Goal: Check status: Check status

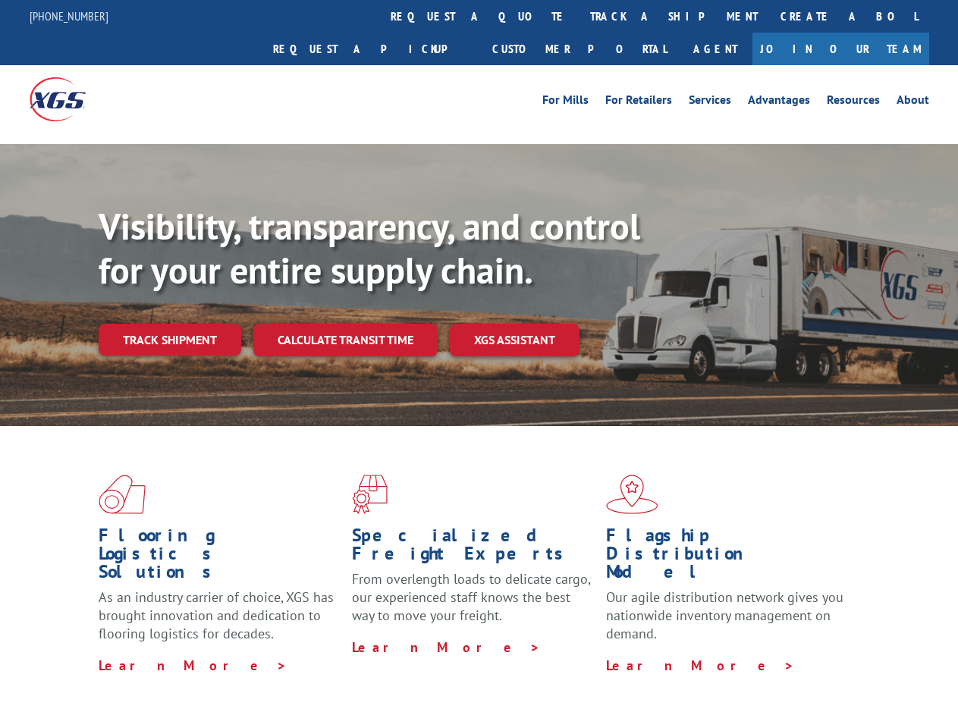
click at [478, 357] on div "Visibility, transparency, and control for your entire supply chain. Track shipm…" at bounding box center [528, 311] width 859 height 212
click at [579, 16] on link "track a shipment" at bounding box center [674, 16] width 190 height 33
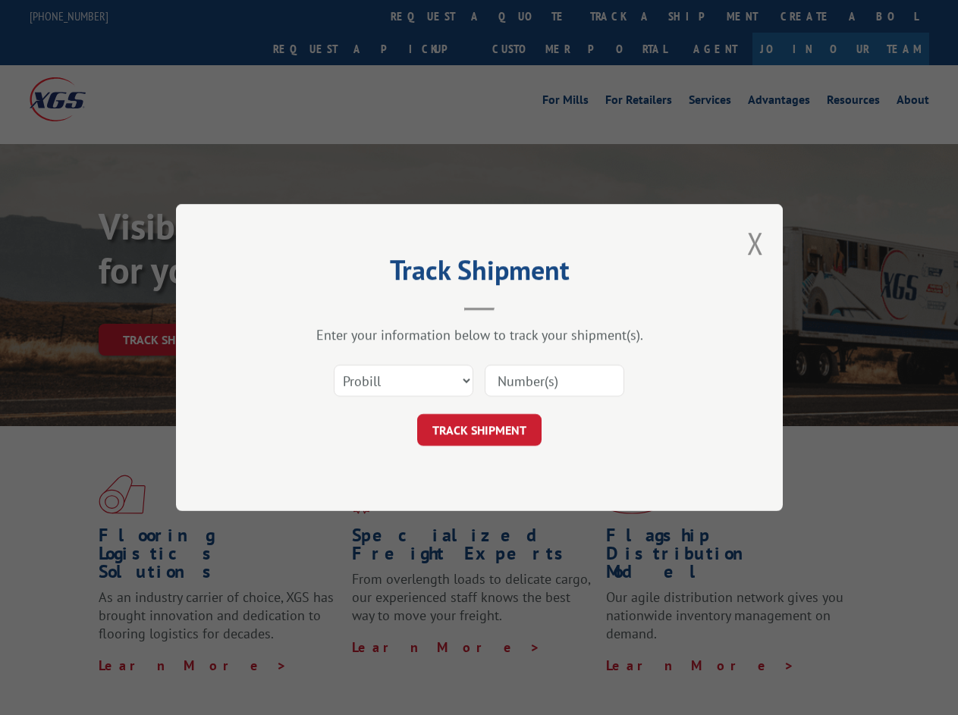
click at [529, 16] on div "Track Shipment Enter your information below to track your shipment(s). Select c…" at bounding box center [479, 357] width 958 height 715
click at [624, 16] on div "Track Shipment Enter your information below to track your shipment(s). Select c…" at bounding box center [479, 357] width 958 height 715
click at [169, 306] on div "Track Shipment Enter your information below to track your shipment(s). Select c…" at bounding box center [479, 357] width 958 height 715
click at [344, 306] on header "Track Shipment" at bounding box center [479, 285] width 455 height 52
click at [515, 306] on header "Track Shipment" at bounding box center [479, 285] width 455 height 52
